Goal: Task Accomplishment & Management: Use online tool/utility

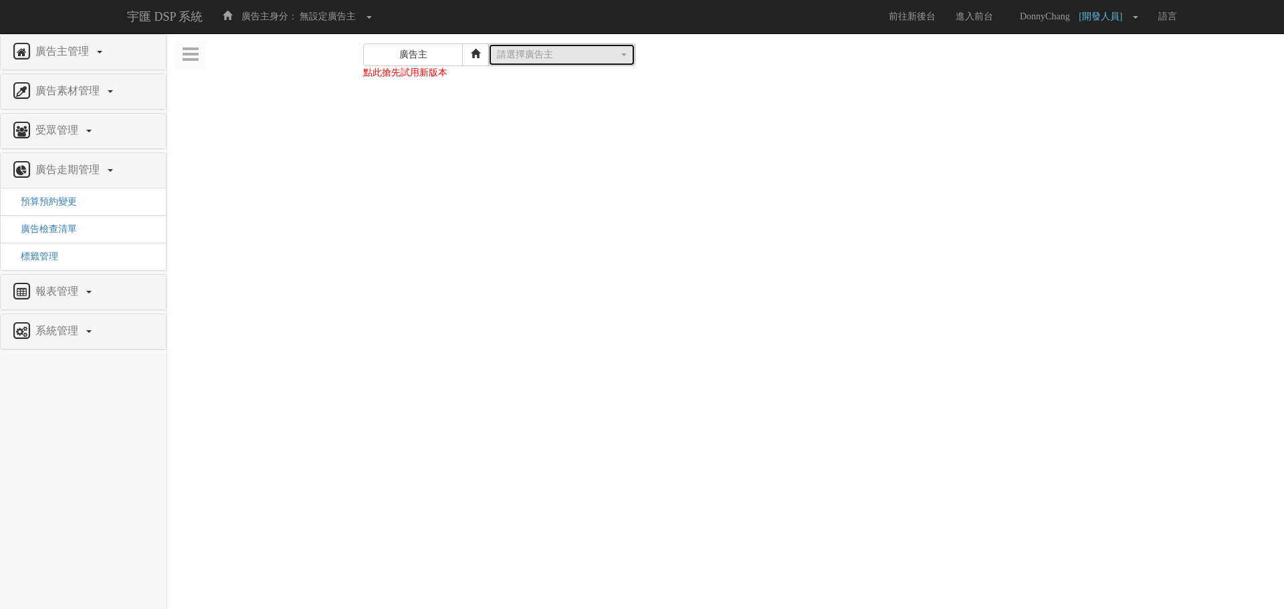
click at [540, 57] on div "請選擇廣告主" at bounding box center [558, 54] width 122 height 13
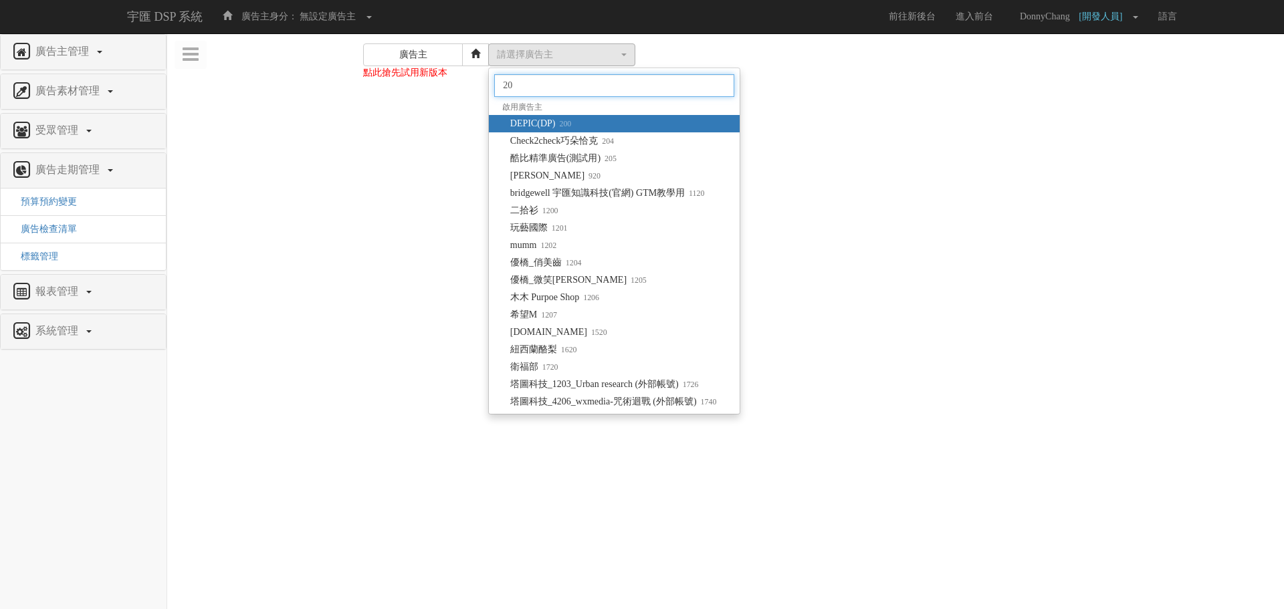
type input "200"
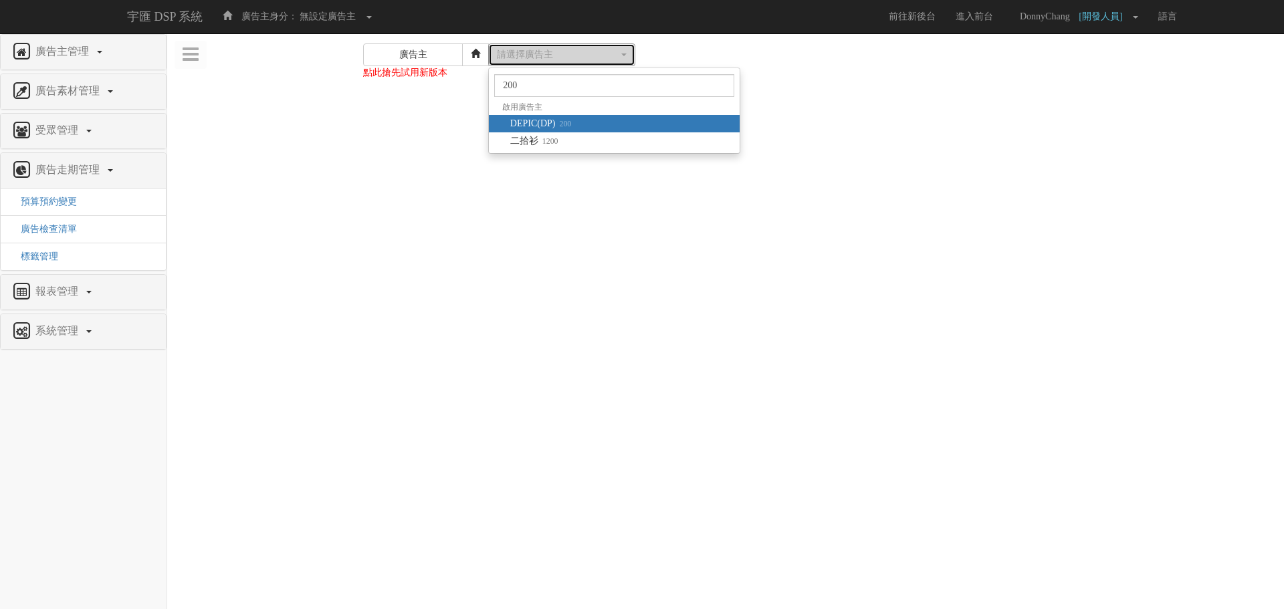
select select "200"
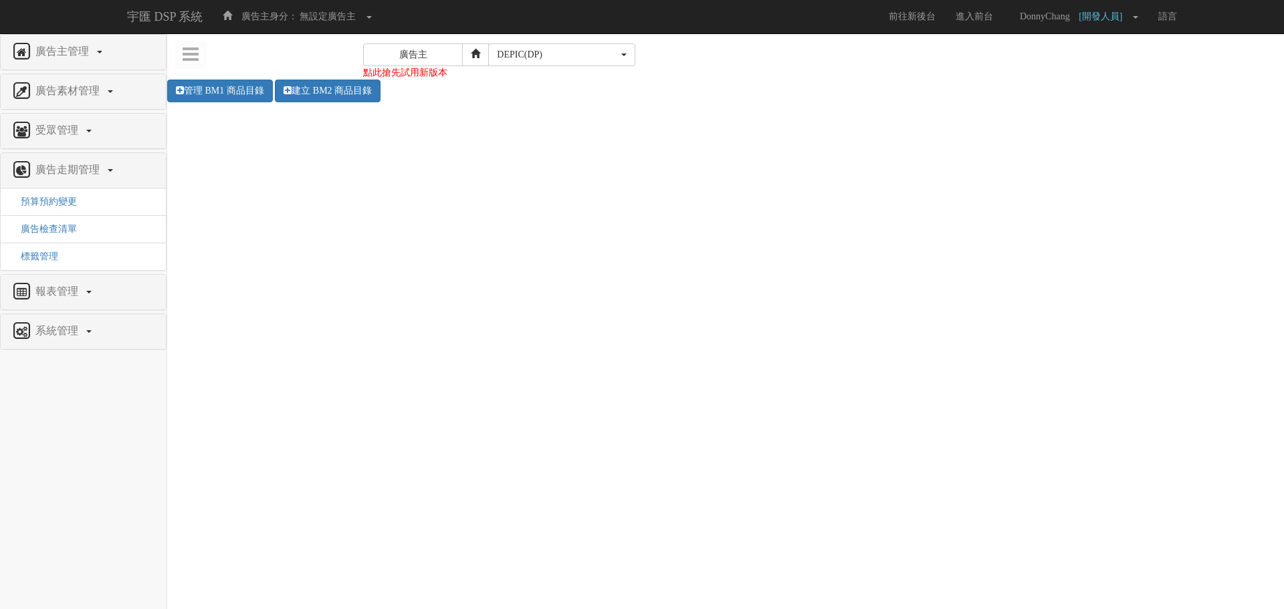
select select "200"
click at [383, 70] on link "點此搶先試用新版本" at bounding box center [405, 73] width 84 height 10
click at [94, 165] on span "廣告走期管理" at bounding box center [69, 169] width 74 height 11
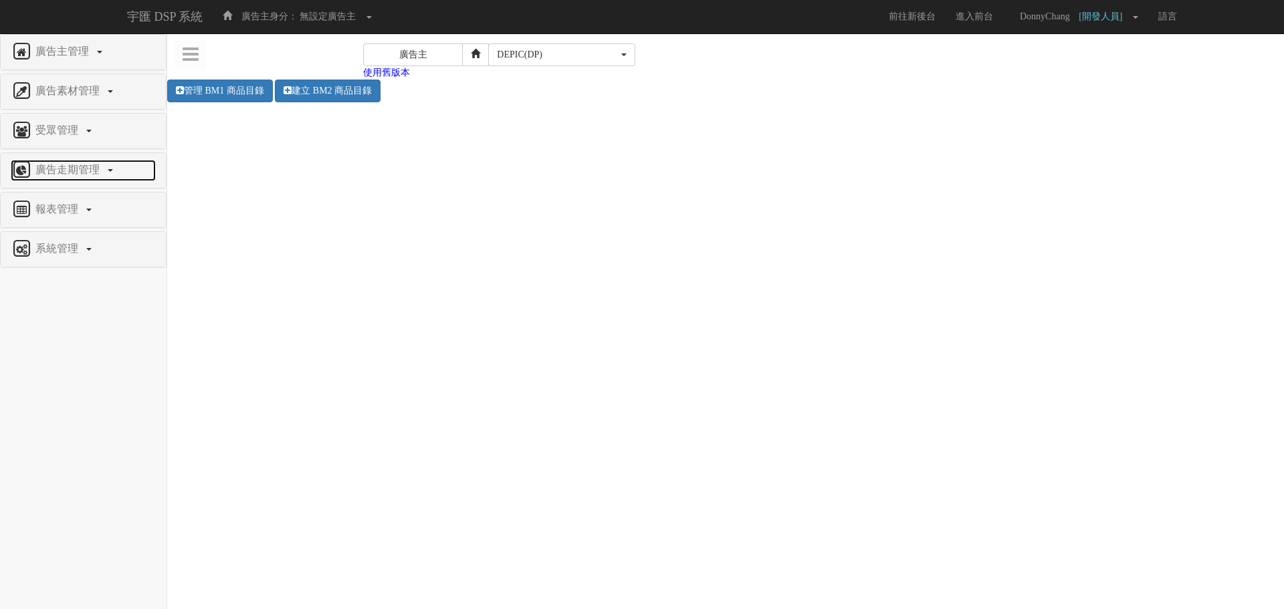
click at [94, 165] on span "廣告走期管理" at bounding box center [69, 169] width 74 height 11
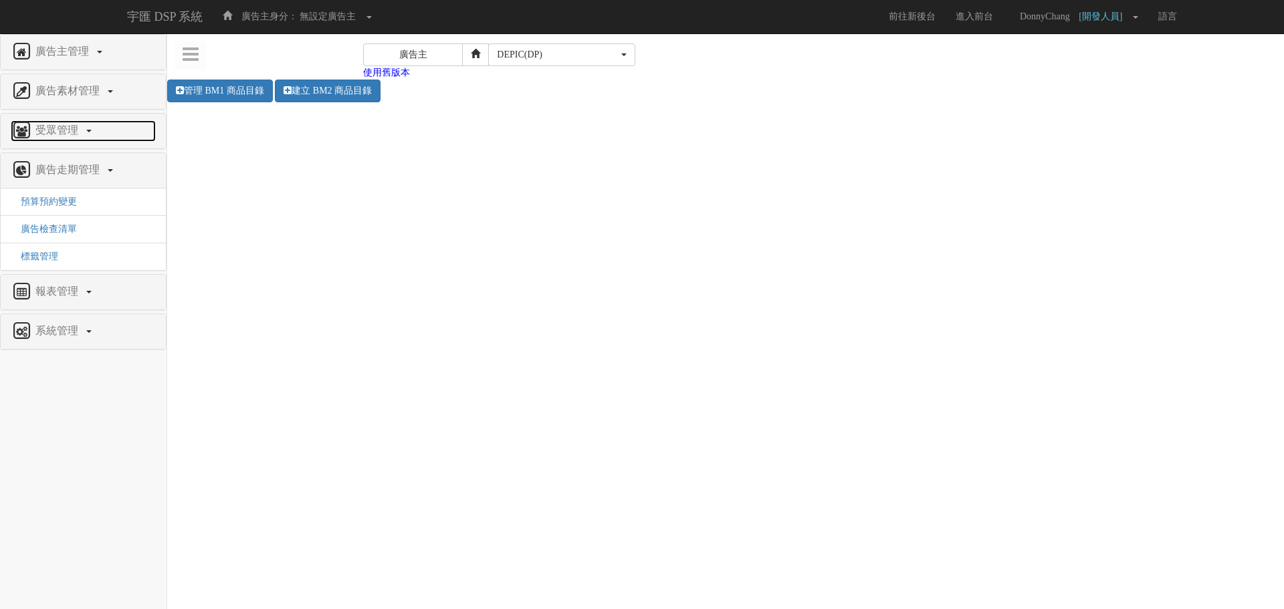
click at [101, 126] on link "受眾管理" at bounding box center [83, 130] width 145 height 21
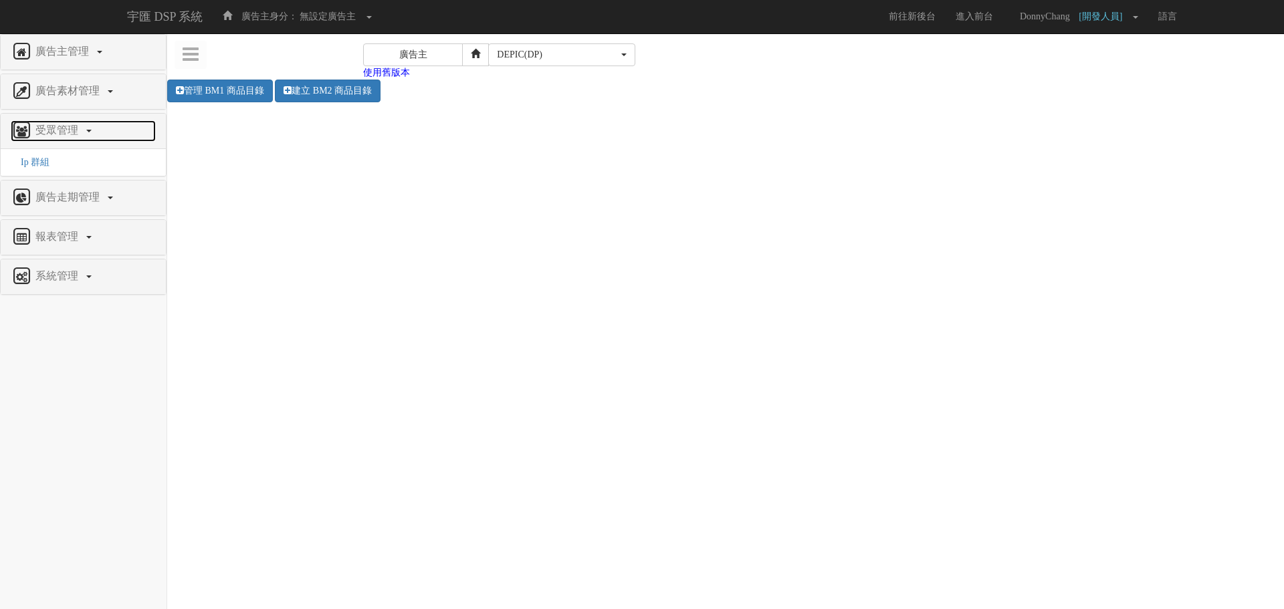
click at [101, 126] on link "受眾管理" at bounding box center [83, 130] width 145 height 21
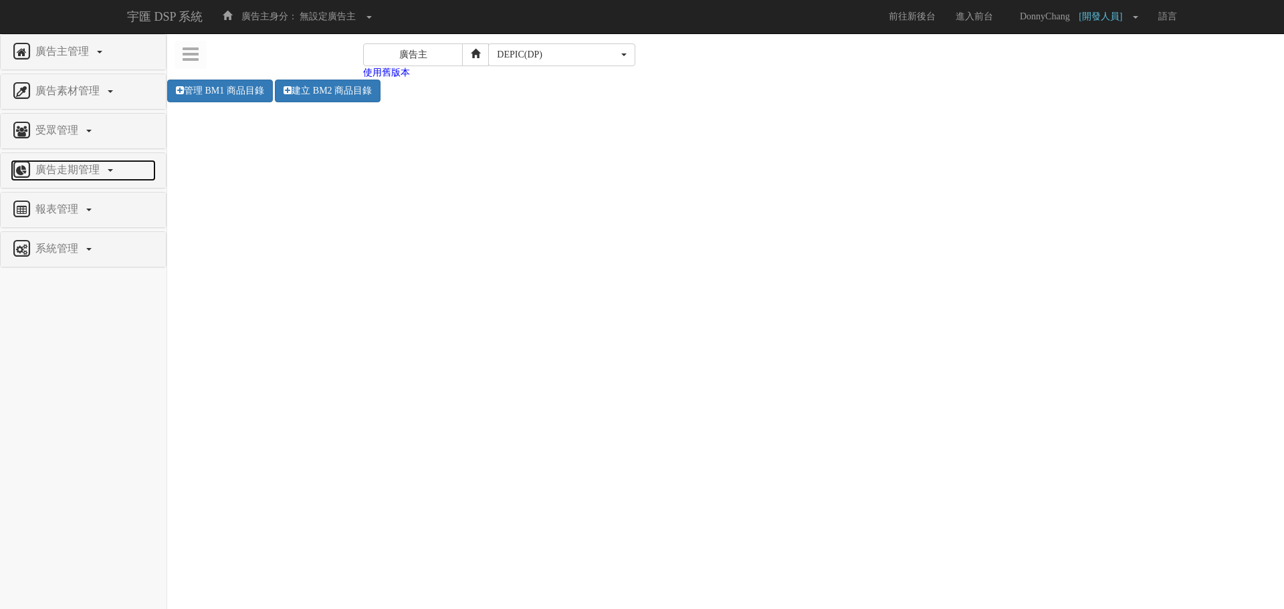
click at [110, 161] on link "廣告走期管理" at bounding box center [83, 170] width 145 height 21
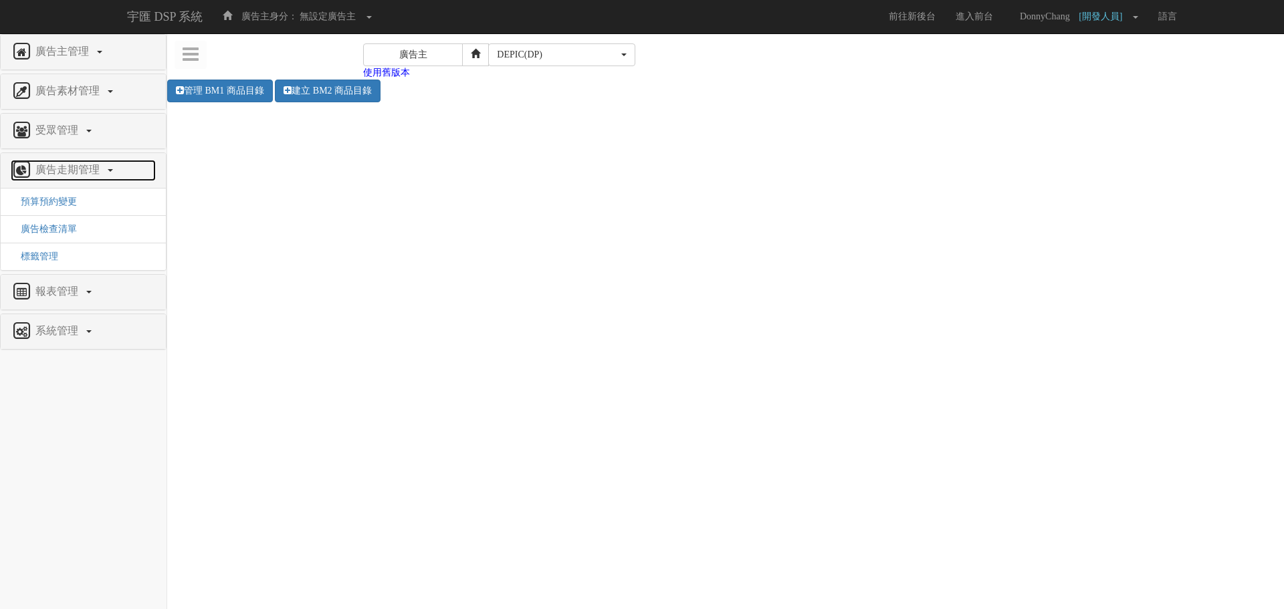
click at [110, 164] on link "廣告走期管理" at bounding box center [83, 170] width 145 height 21
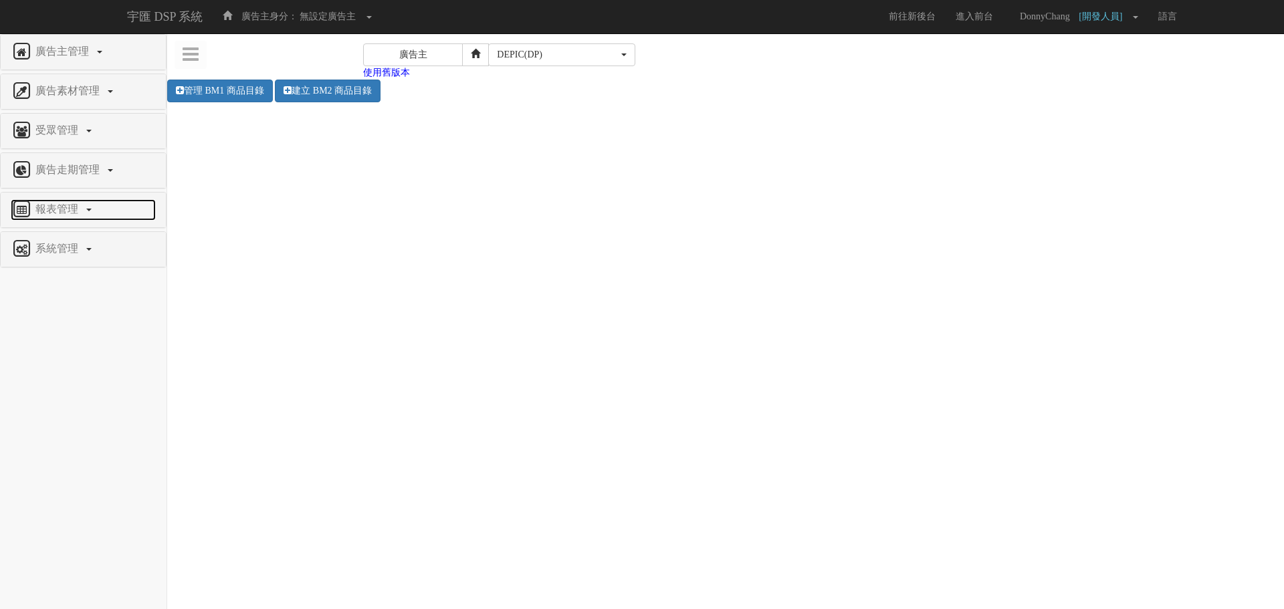
click at [102, 201] on link "報表管理" at bounding box center [83, 209] width 145 height 21
click at [102, 203] on link "報表管理" at bounding box center [83, 209] width 145 height 21
click at [94, 242] on link "系統管理" at bounding box center [83, 249] width 145 height 21
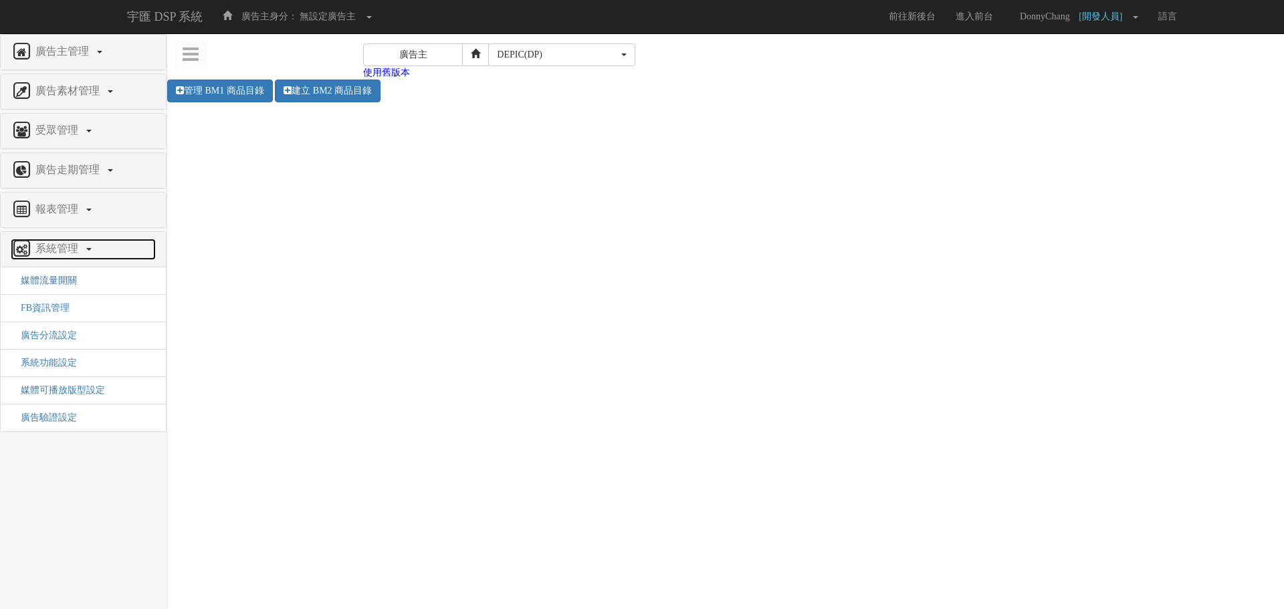
click at [94, 242] on link "系統管理" at bounding box center [83, 249] width 145 height 21
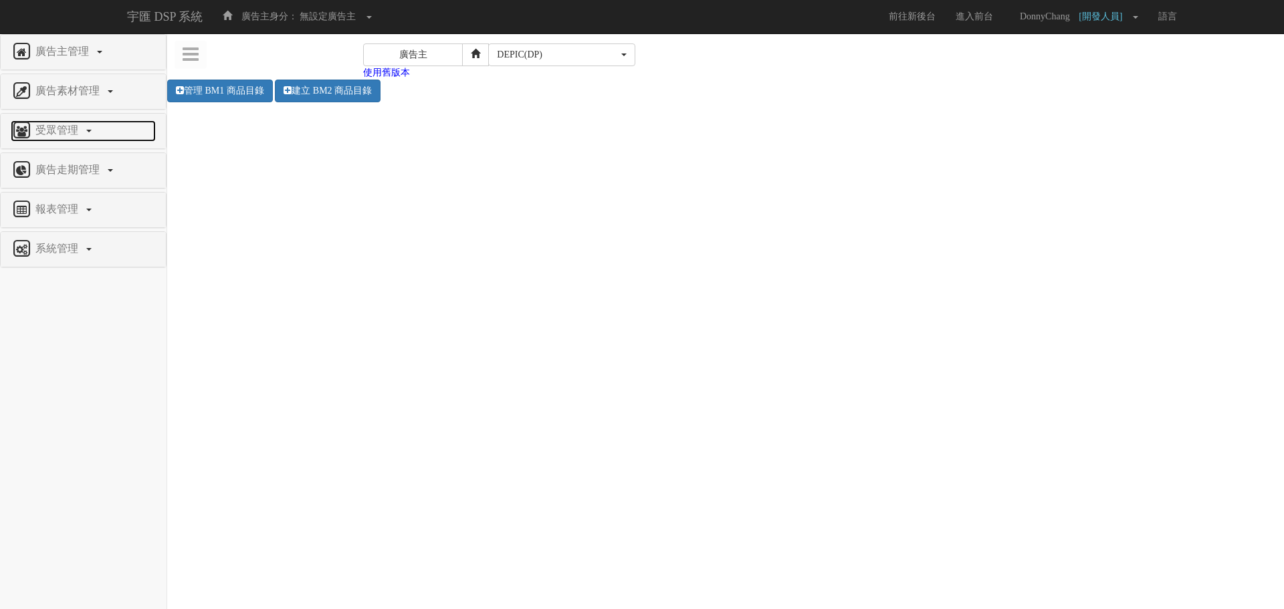
click at [87, 132] on span at bounding box center [88, 131] width 5 height 3
click at [526, 49] on div "DEPIC(DP)" at bounding box center [558, 54] width 122 height 13
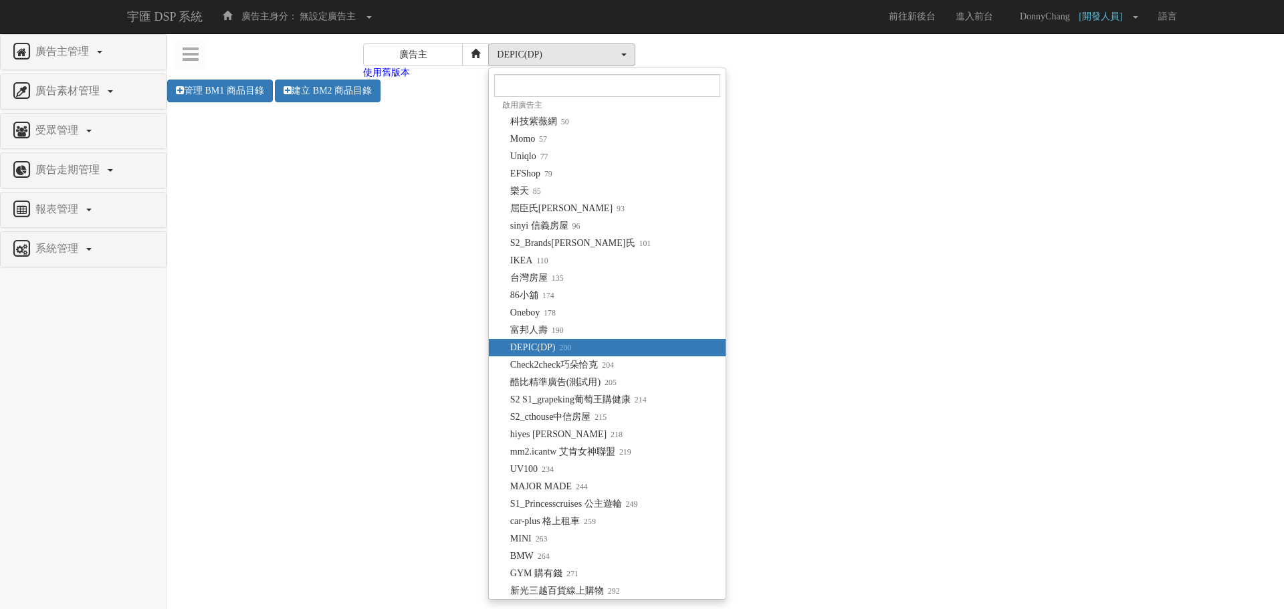
click at [552, 352] on span "DEPIC(DP) 200" at bounding box center [540, 347] width 61 height 13
select select "200"
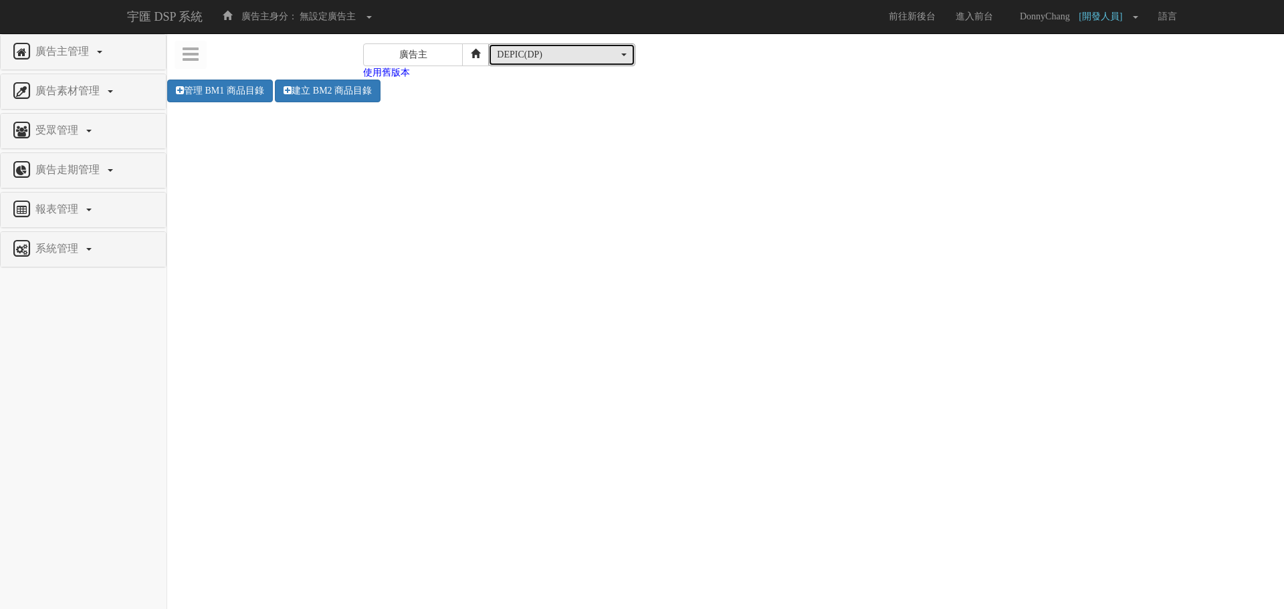
scroll to position [0, 0]
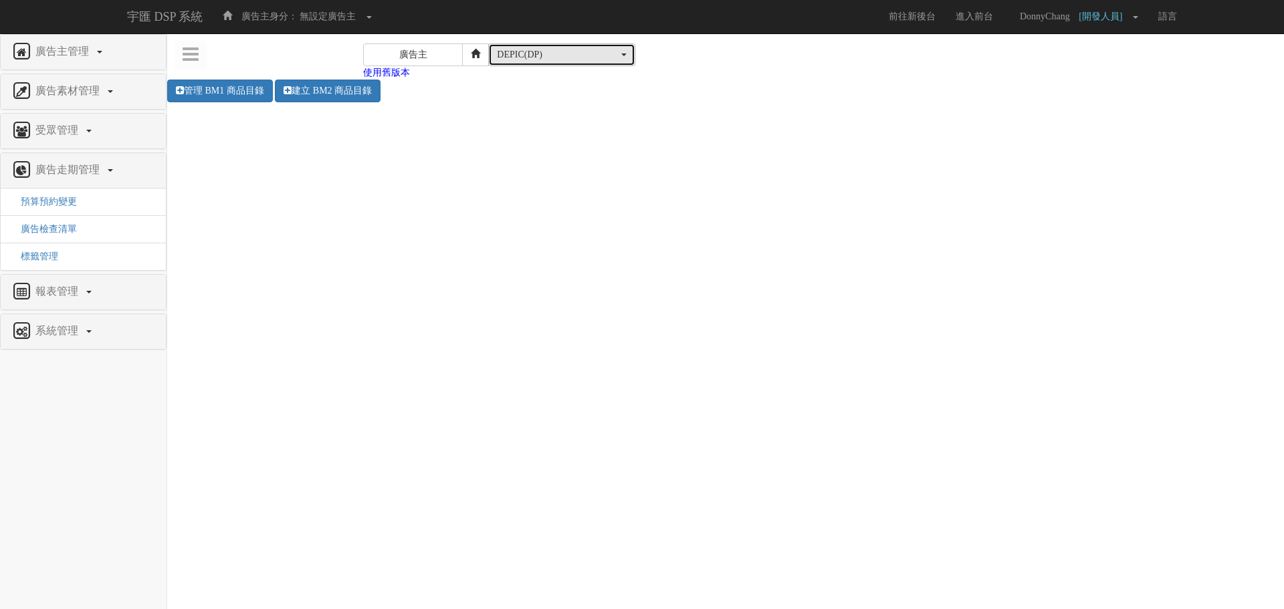
click at [521, 51] on div "DEPIC(DP)" at bounding box center [558, 54] width 122 height 13
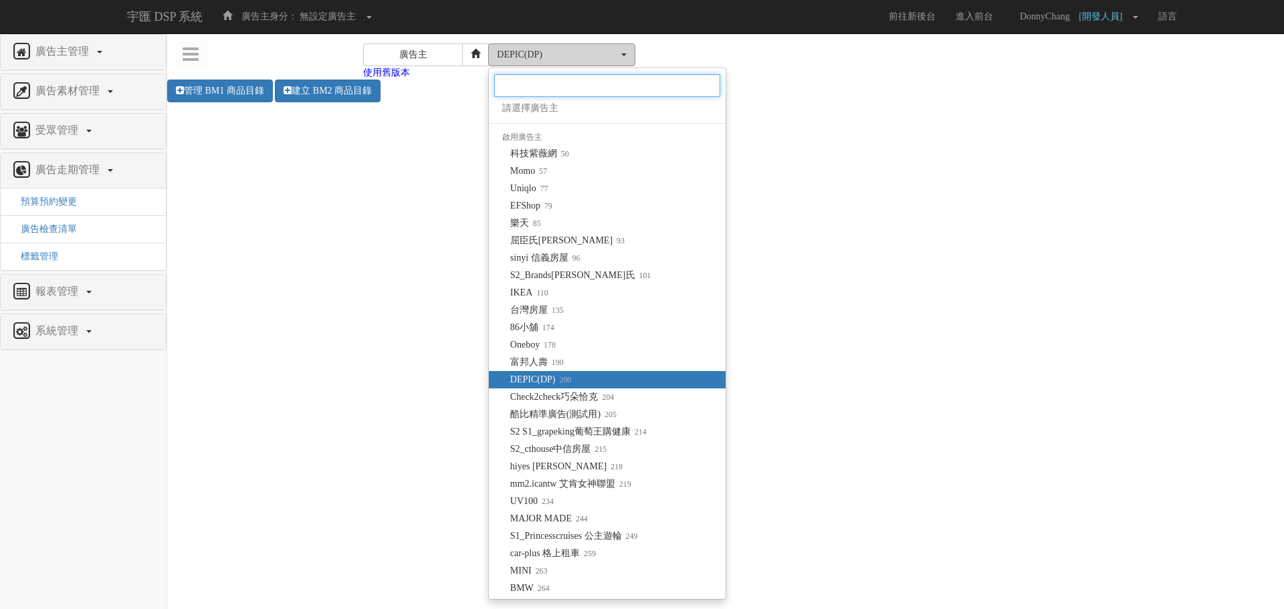
scroll to position [32, 0]
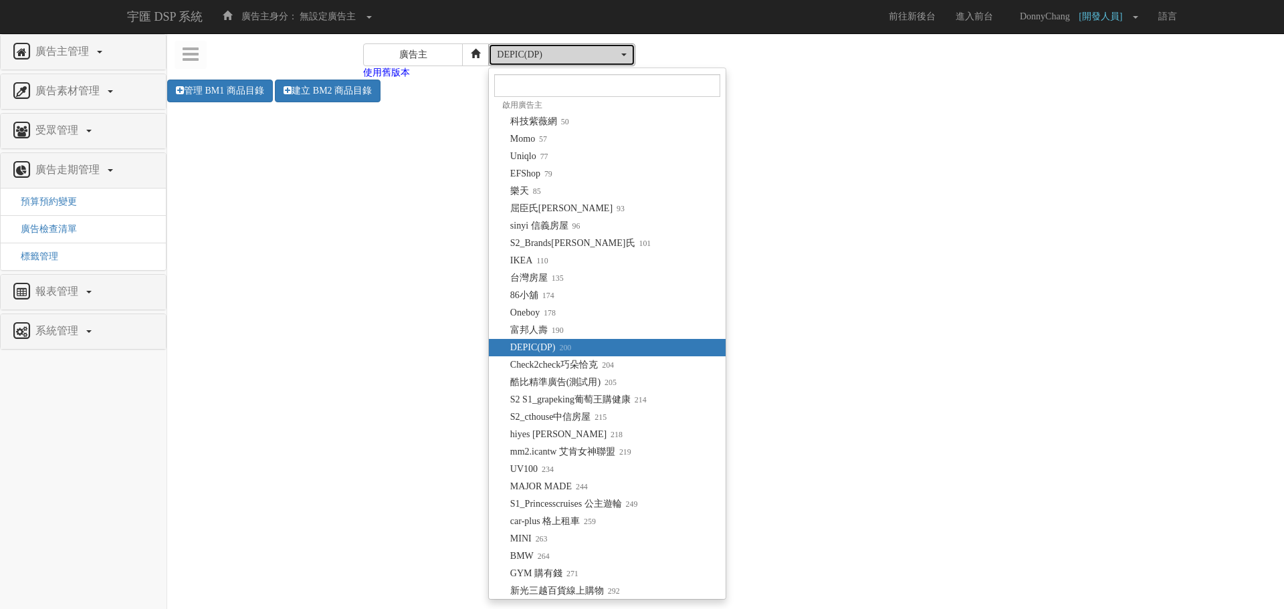
click at [579, 54] on div "DEPIC(DP)" at bounding box center [558, 54] width 122 height 13
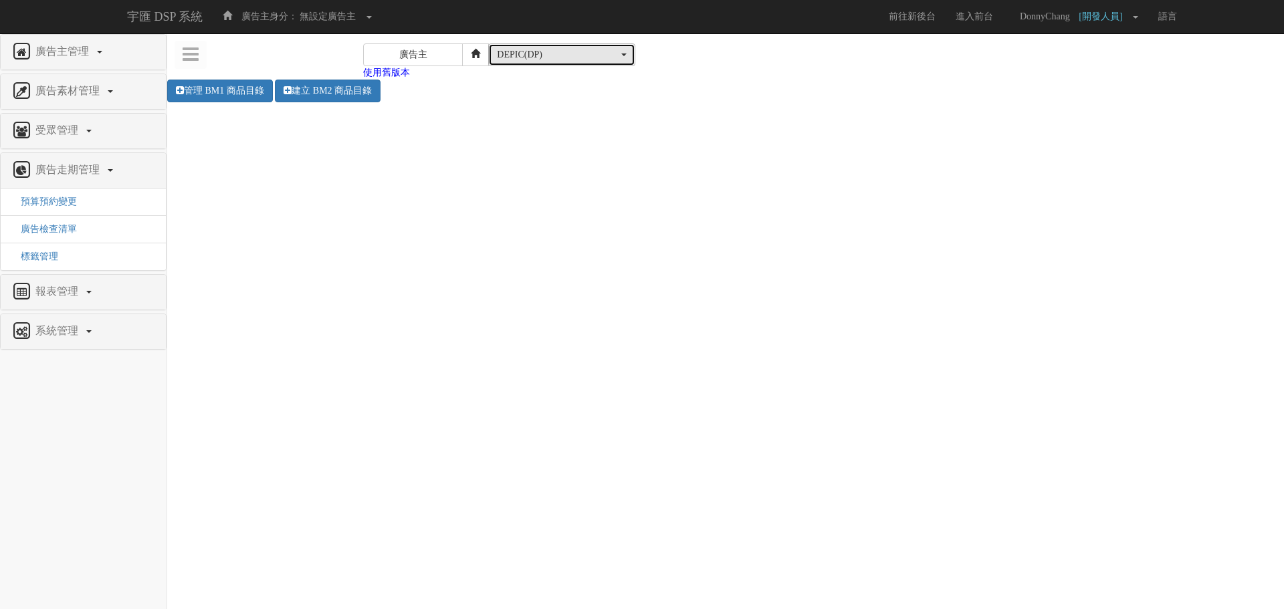
scroll to position [0, 0]
click at [579, 54] on div "DEPIC(DP)" at bounding box center [558, 54] width 122 height 13
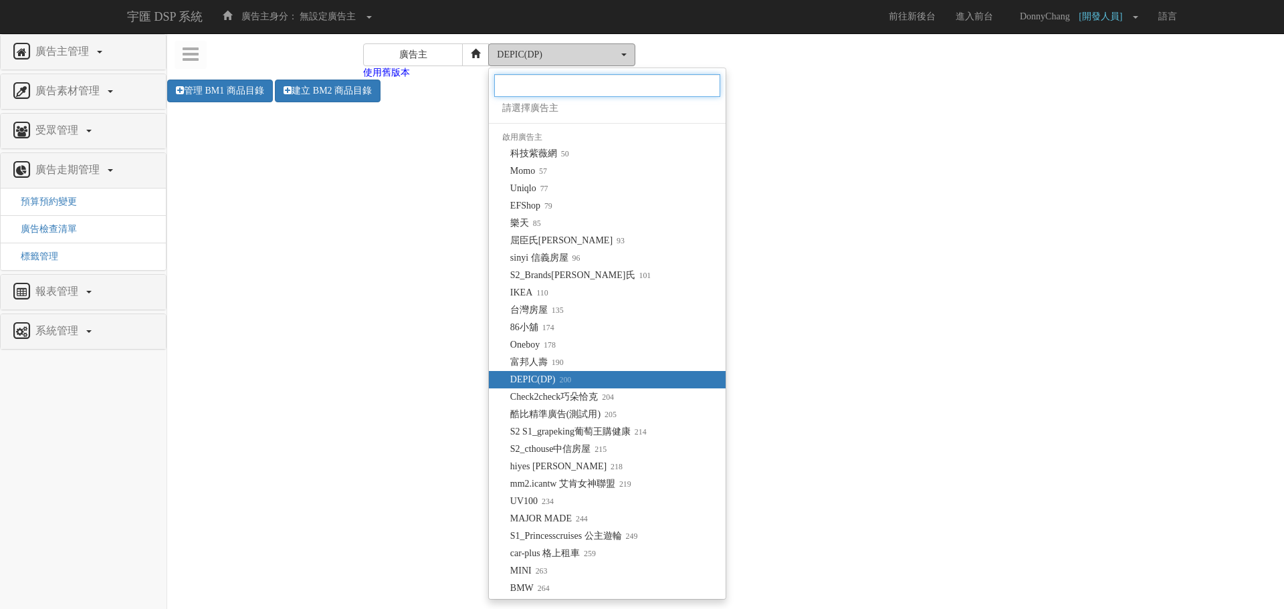
scroll to position [32, 0]
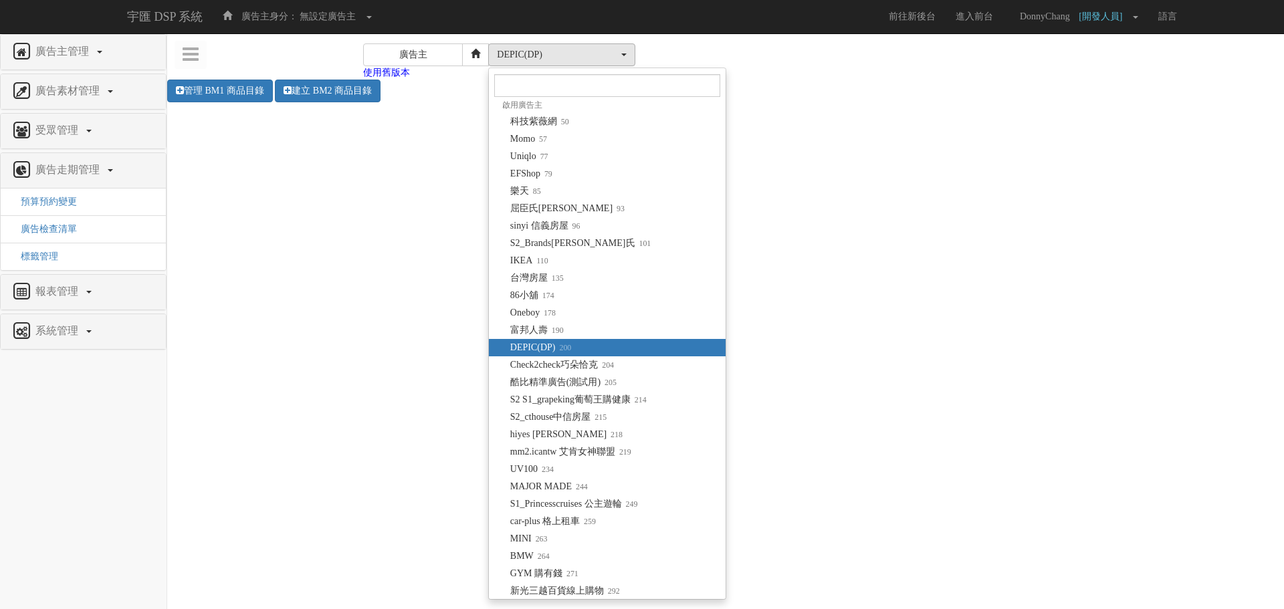
click at [608, 348] on link "DEPIC(DP) 200" at bounding box center [607, 347] width 237 height 17
select select "200"
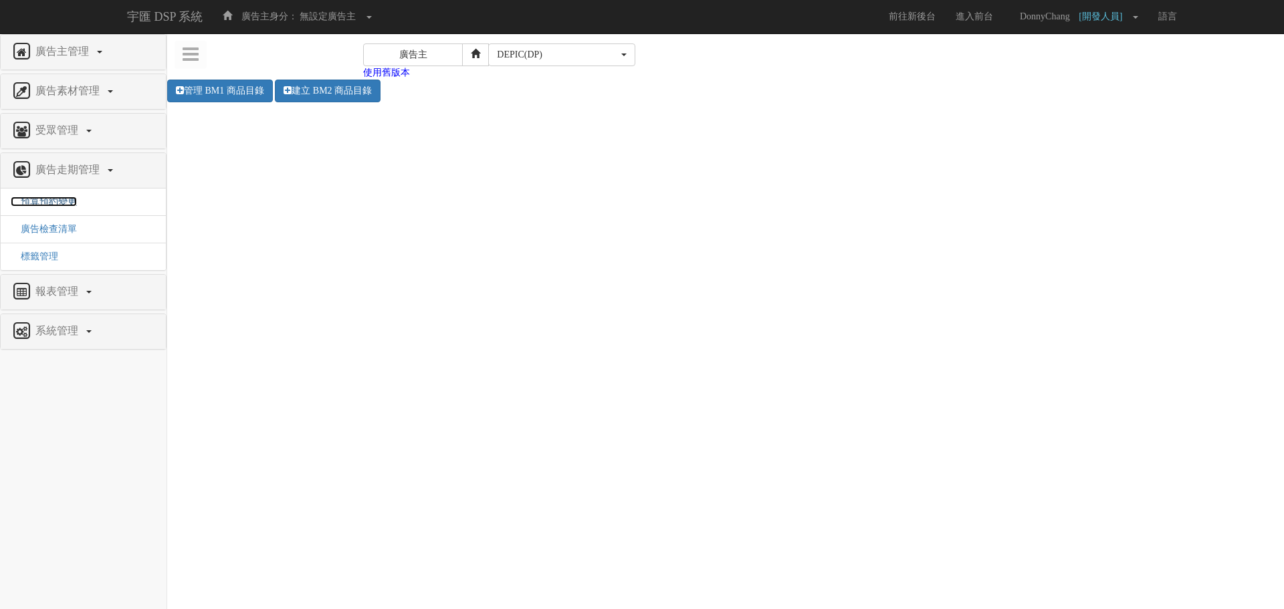
click at [72, 202] on span "預算預約變更" at bounding box center [44, 202] width 66 height 10
